Goal: Subscribe to service/newsletter

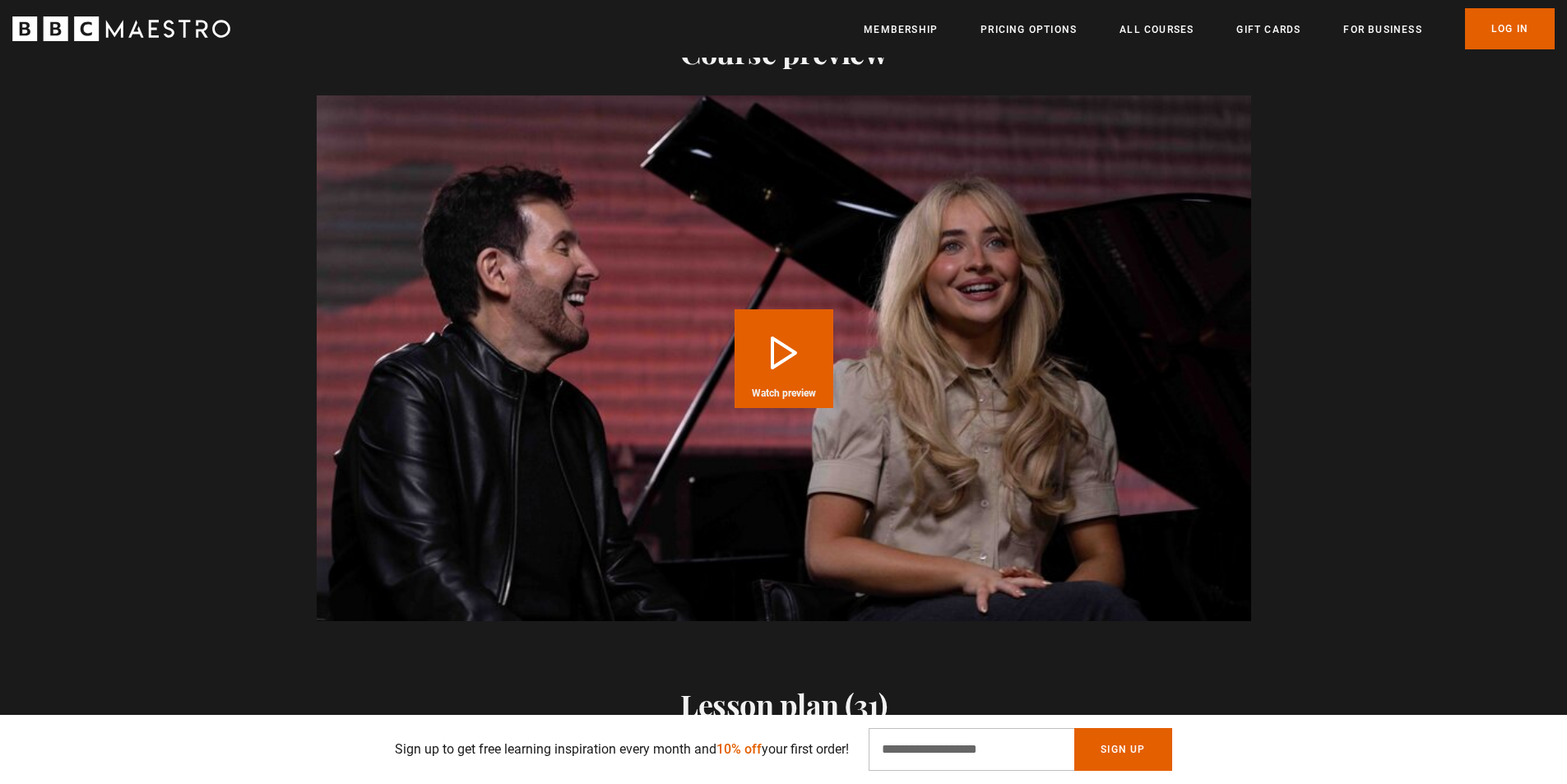
scroll to position [2385, 0]
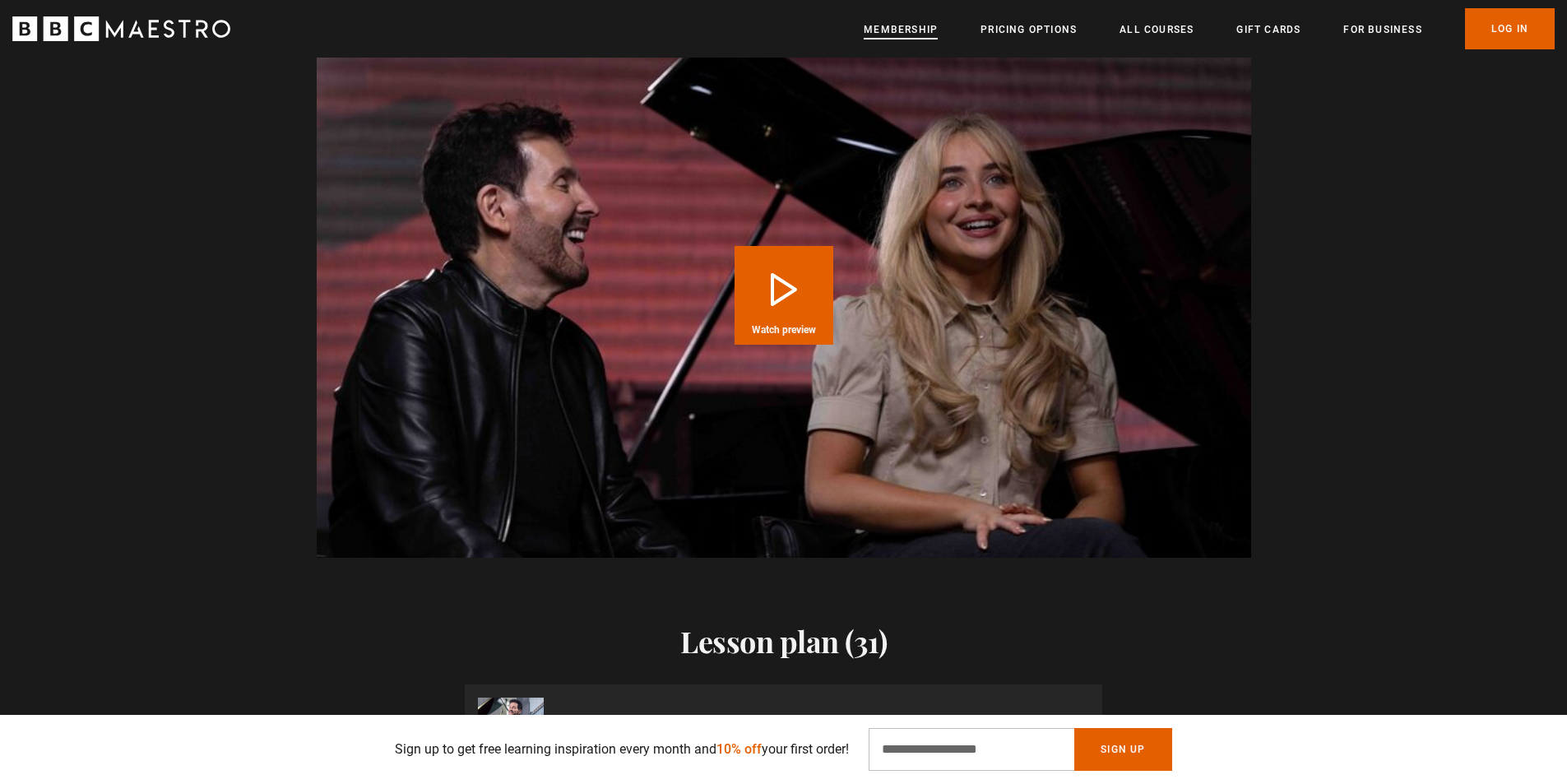
click at [889, 26] on link "Membership" at bounding box center [901, 29] width 74 height 17
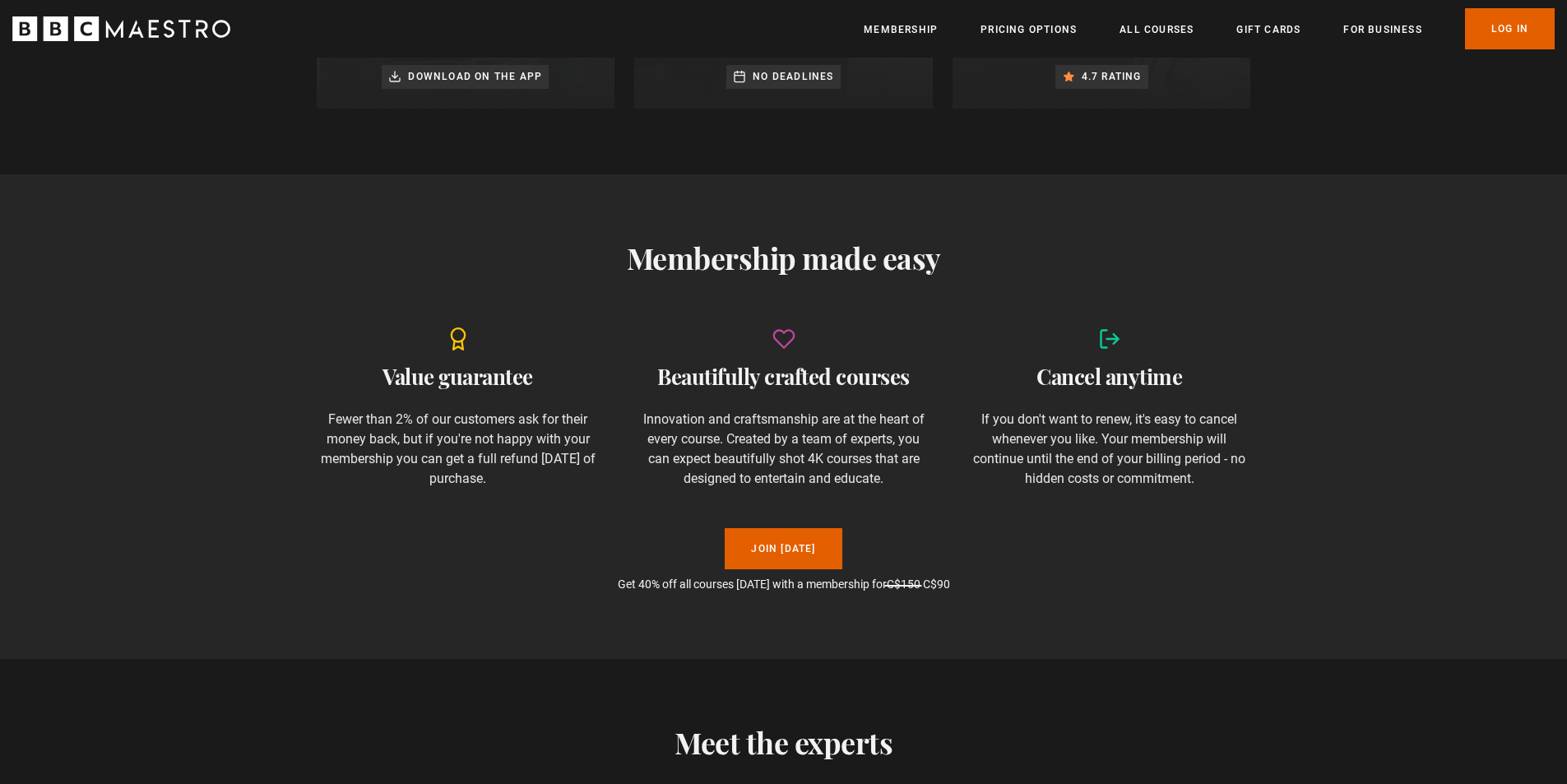
scroll to position [1315, 0]
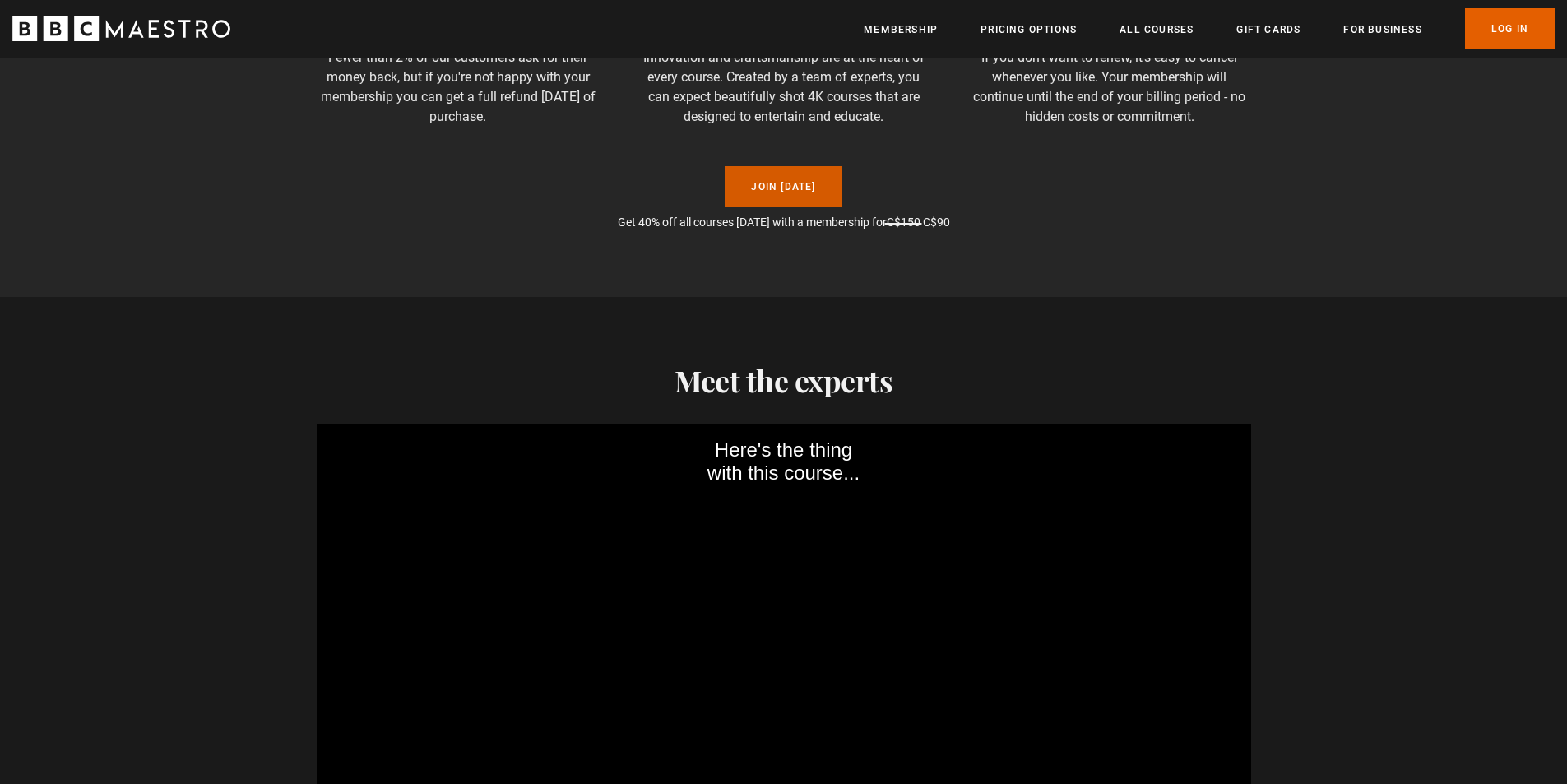
click at [769, 176] on link "Join Today" at bounding box center [783, 186] width 117 height 41
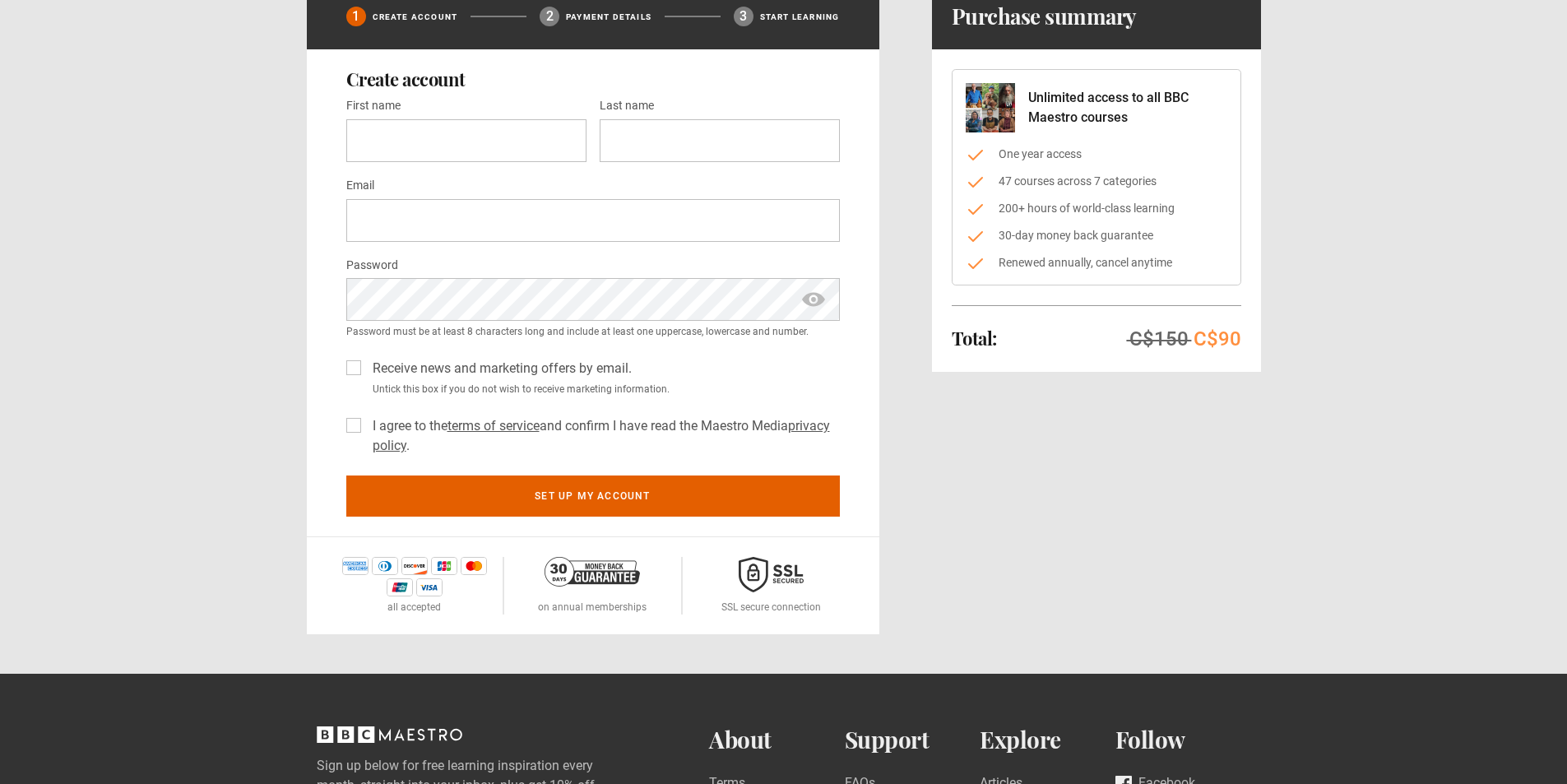
scroll to position [164, 0]
